Goal: Check status

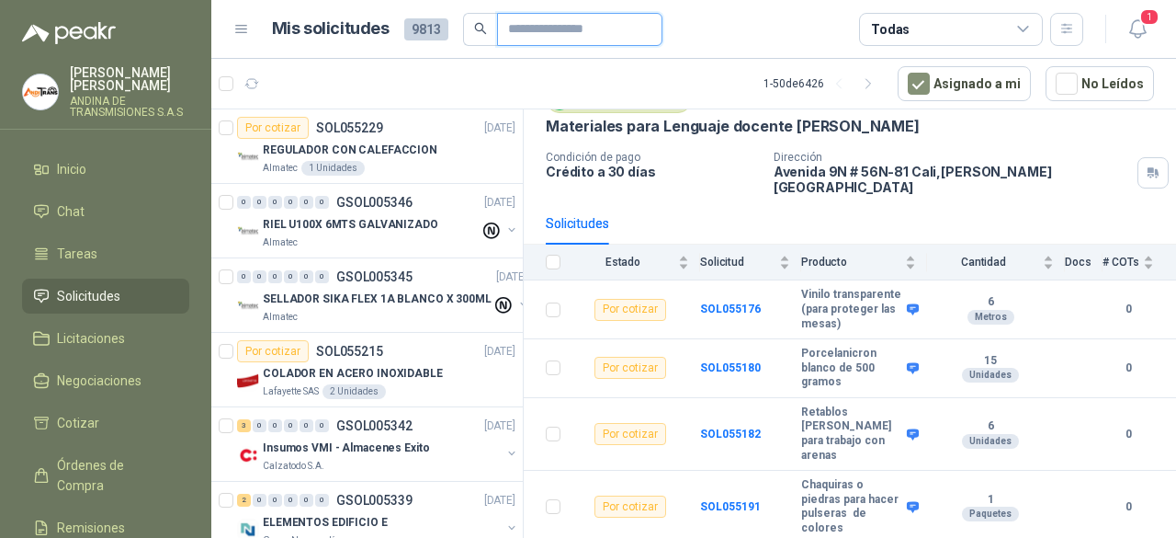
click at [583, 34] on input "text" at bounding box center [572, 29] width 129 height 31
click at [364, 243] on div "Almatec" at bounding box center [371, 242] width 217 height 15
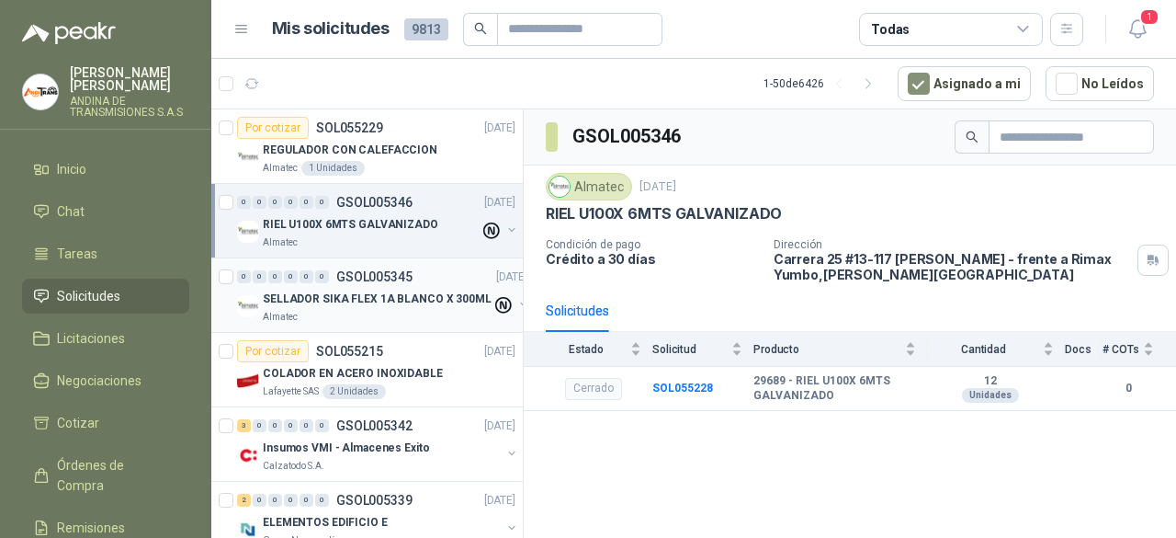
click at [360, 297] on p "SELLADOR SIKA FLEX 1A BLANCO X 300ML" at bounding box center [377, 298] width 229 height 17
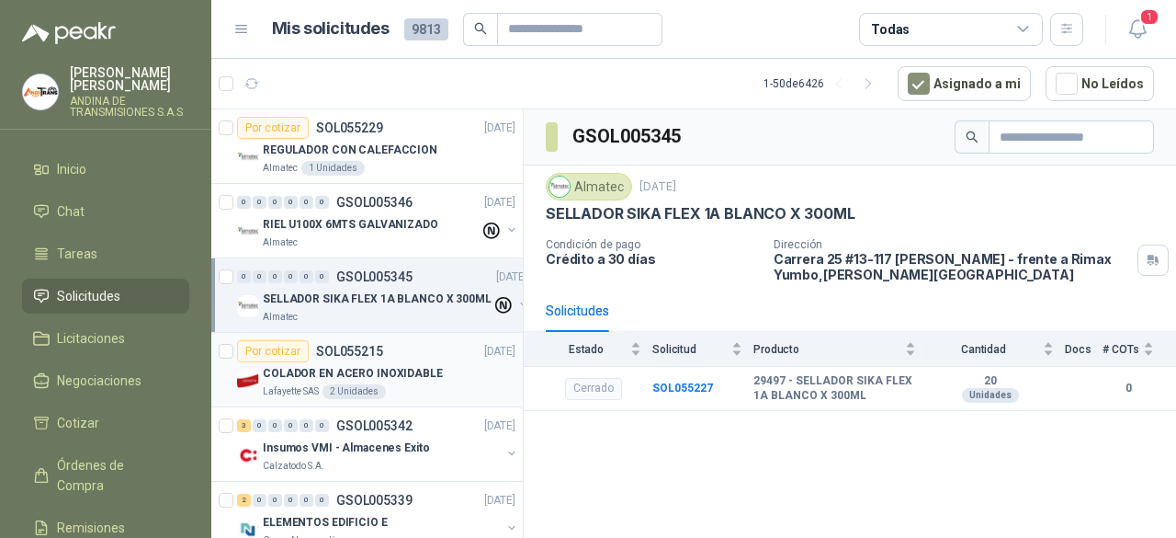
click at [386, 354] on div "Por cotizar SOL055215 [DATE]" at bounding box center [376, 351] width 278 height 22
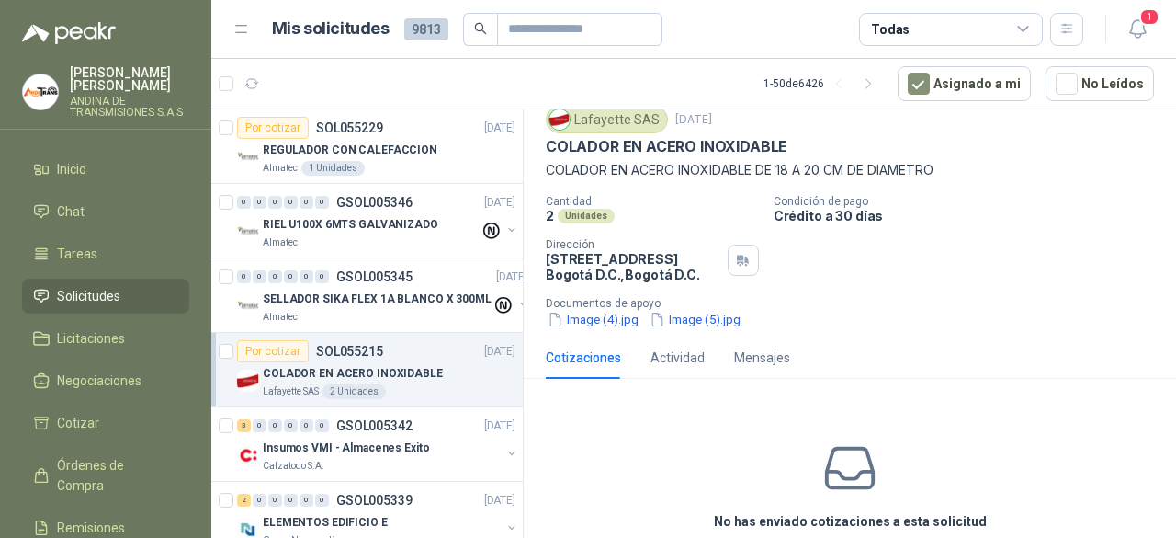
scroll to position [92, 0]
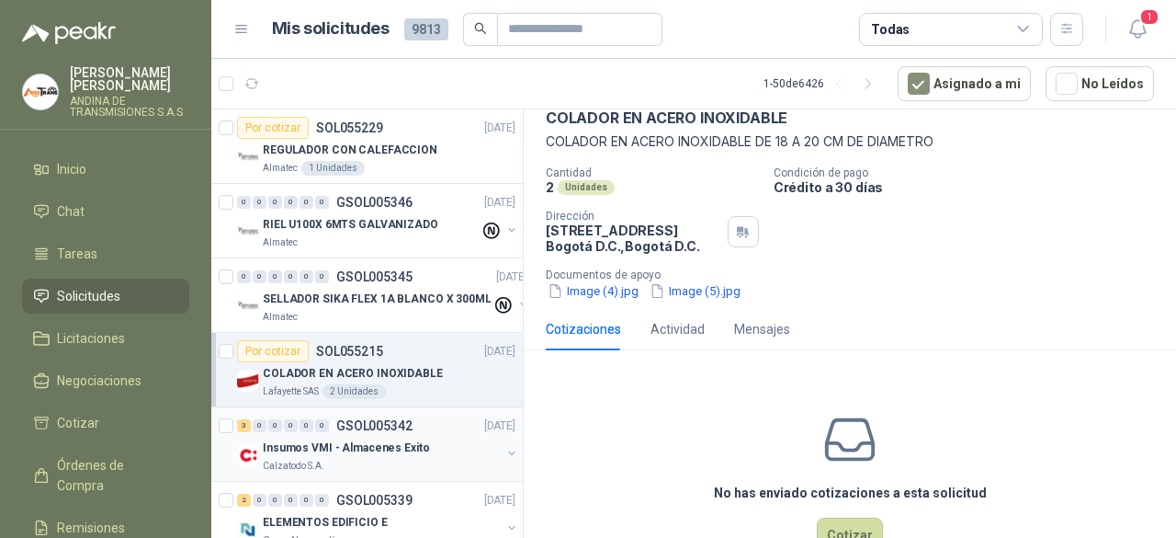
click at [423, 431] on div "3 0 0 0 0 0 GSOL005342 [DATE]" at bounding box center [378, 425] width 282 height 22
